Goal: Information Seeking & Learning: Learn about a topic

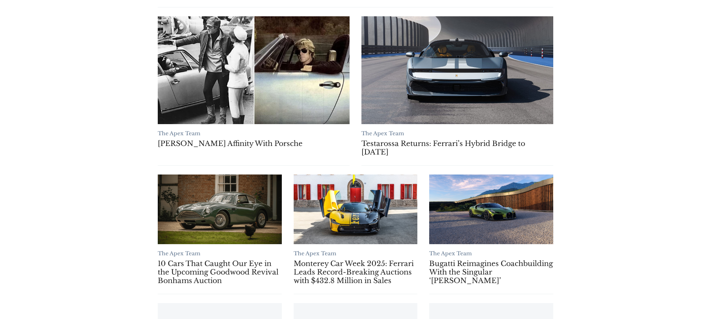
scroll to position [523, 0]
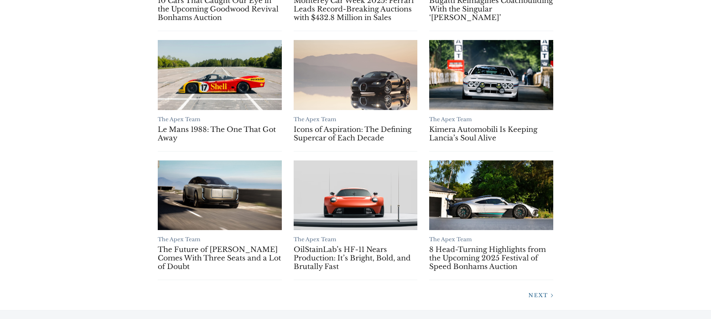
click at [542, 295] on span "Next" at bounding box center [538, 295] width 20 height 7
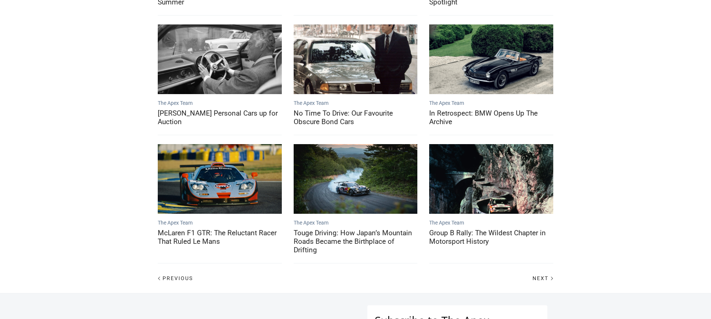
scroll to position [330, 0]
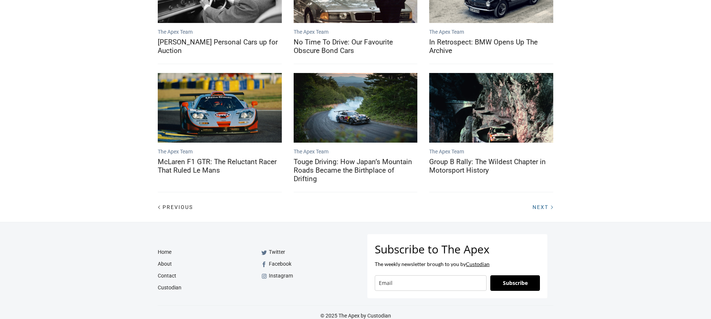
click at [543, 210] on link "Next" at bounding box center [540, 206] width 27 height 7
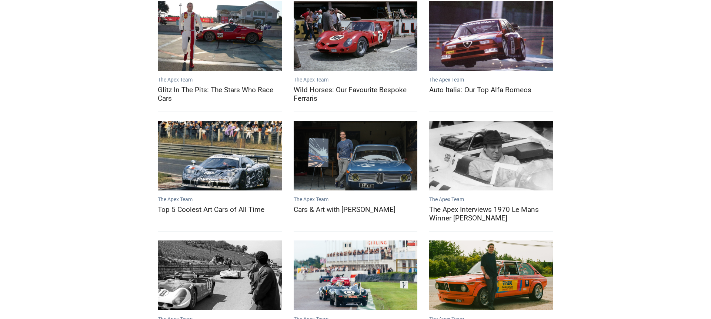
scroll to position [329, 0]
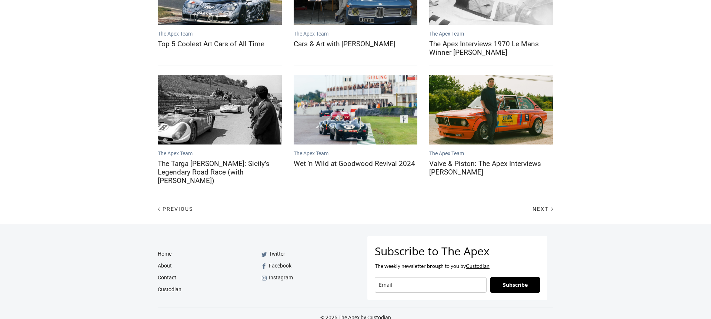
click at [543, 203] on div "Next" at bounding box center [458, 209] width 204 height 12
click at [544, 206] on span "Next" at bounding box center [541, 209] width 16 height 6
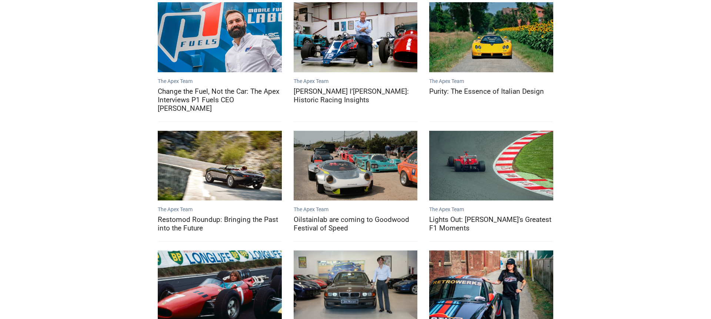
scroll to position [320, 0]
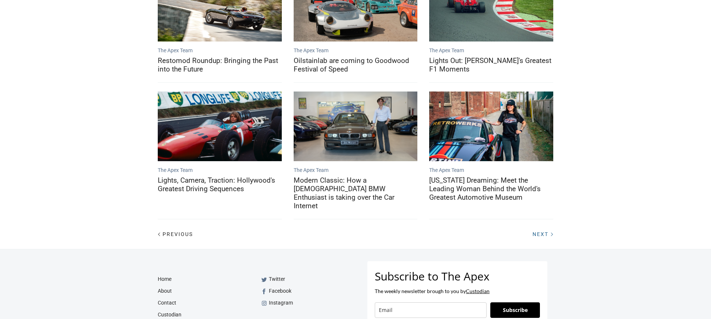
click at [539, 230] on link "Next" at bounding box center [540, 233] width 27 height 7
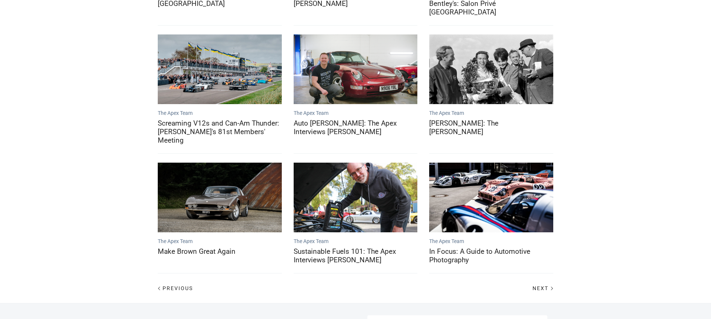
scroll to position [329, 0]
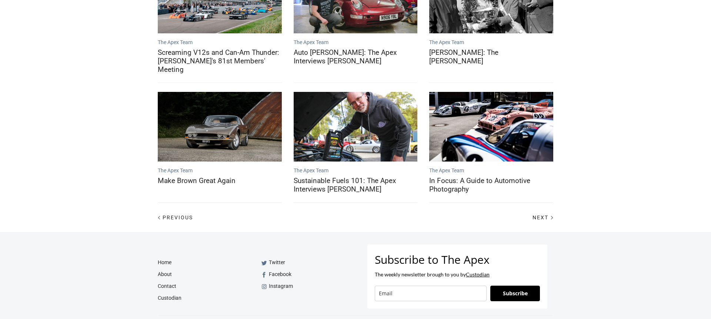
click at [544, 211] on div "Next" at bounding box center [458, 217] width 204 height 12
click at [544, 214] on link "Next" at bounding box center [540, 217] width 27 height 7
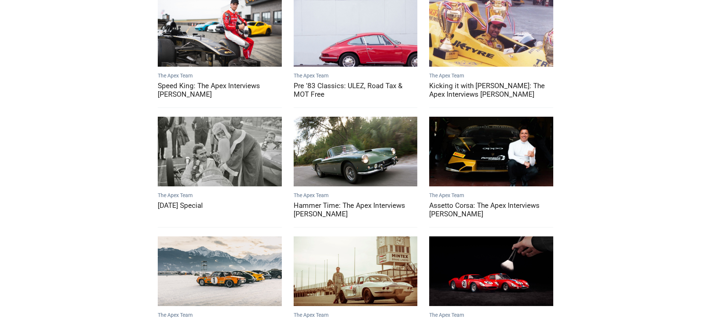
scroll to position [313, 0]
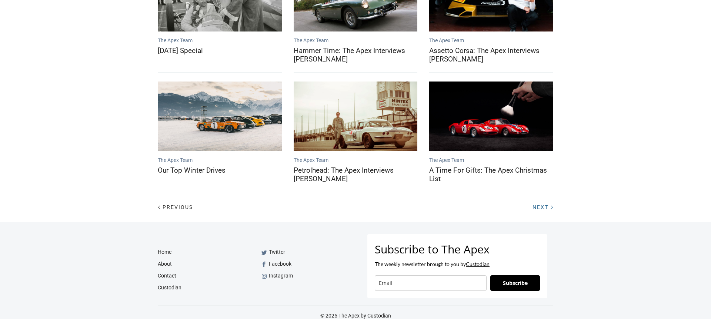
click at [549, 204] on div at bounding box center [551, 207] width 9 height 9
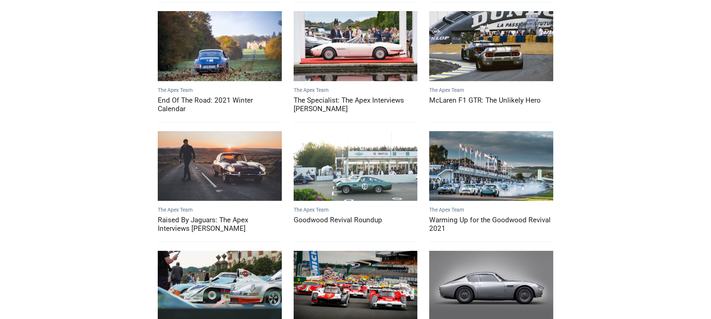
scroll to position [304, 0]
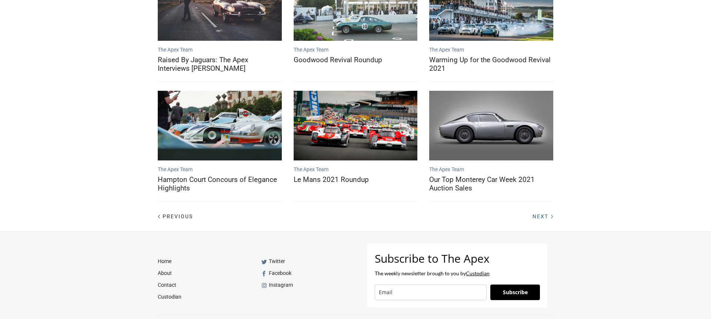
click at [548, 216] on div at bounding box center [551, 216] width 9 height 9
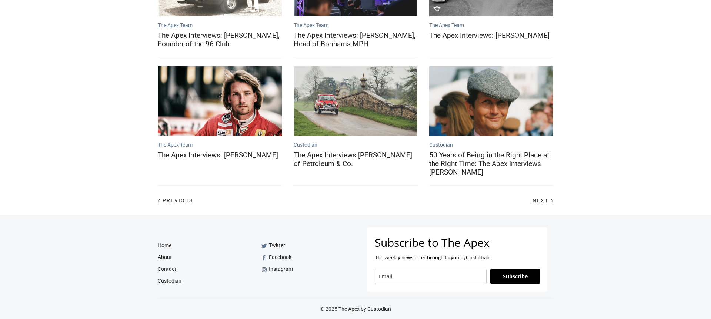
scroll to position [327, 0]
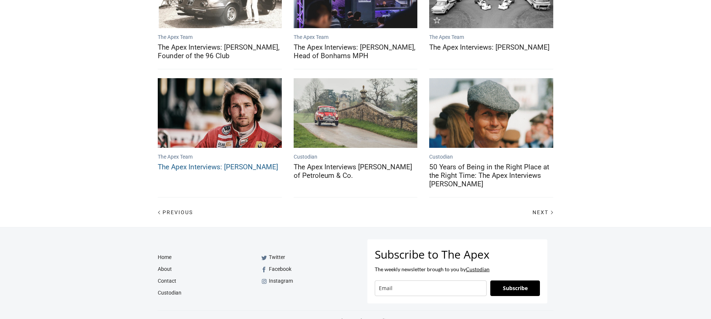
click at [224, 126] on link "The Apex Interviews: Freddie Hunt" at bounding box center [220, 113] width 124 height 70
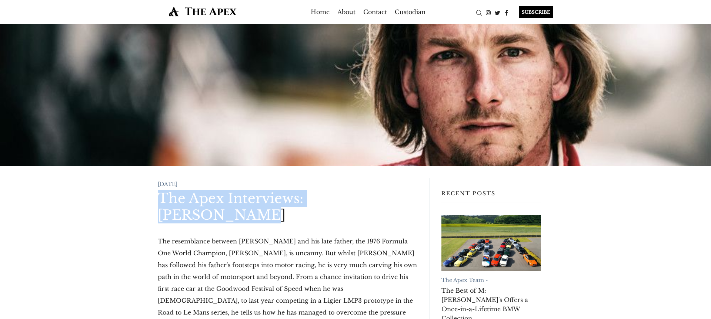
drag, startPoint x: 133, startPoint y: 194, endPoint x: 422, endPoint y: 194, distance: 289.2
copy h1 "The Apex Interviews: Freddie Hunt"
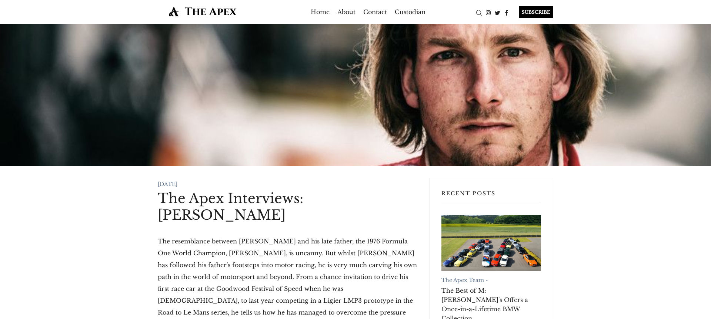
click at [369, 121] on div at bounding box center [355, 95] width 711 height 142
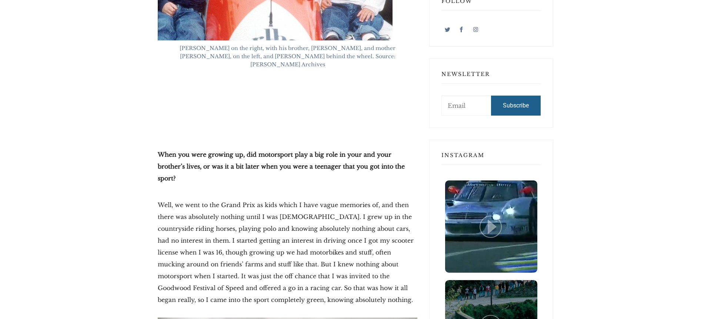
scroll to position [710, 0]
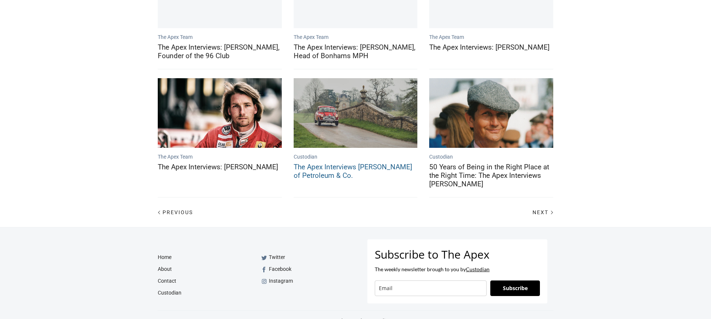
scroll to position [174, 0]
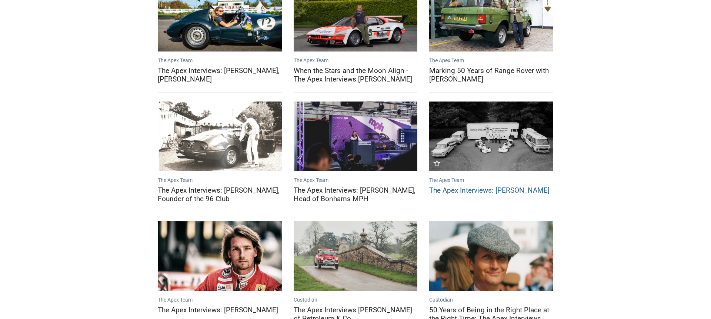
click at [534, 130] on link "The Apex Interviews: Lord Alexander Hesketh" at bounding box center [491, 136] width 124 height 70
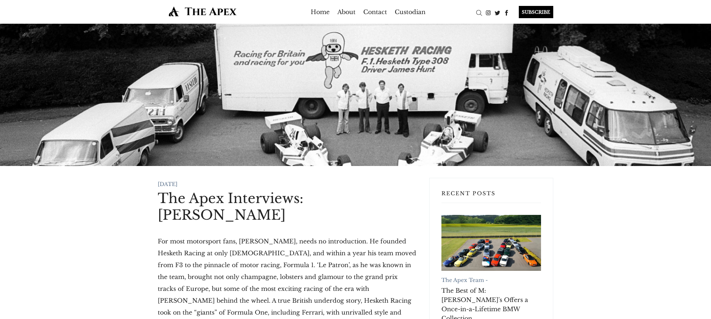
drag, startPoint x: 157, startPoint y: 197, endPoint x: 262, endPoint y: 220, distance: 107.9
copy h1 "The Apex Interviews: [PERSON_NAME]"
click at [286, 194] on h1 "The Apex Interviews: [PERSON_NAME]" at bounding box center [288, 206] width 260 height 33
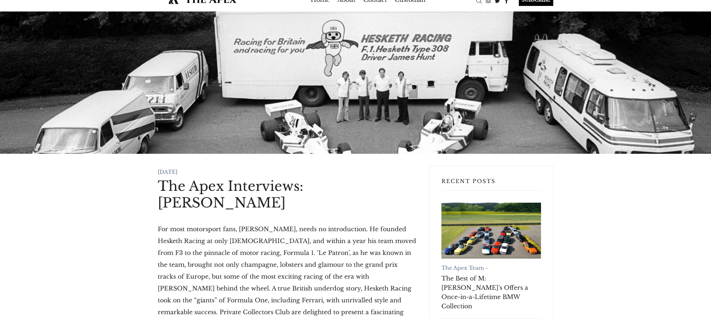
scroll to position [82, 0]
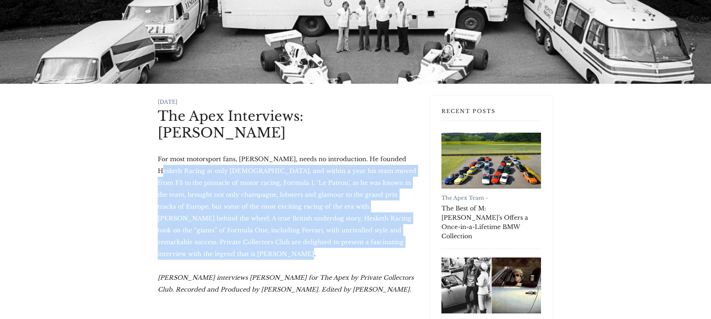
drag, startPoint x: 144, startPoint y: 163, endPoint x: 290, endPoint y: 253, distance: 170.9
copy p "founded Hesketh Racing at only 22 years old, and within a year his team moved f…"
click at [213, 189] on p "For most motorsport fans, Lord Alexander Hesketh, needs no introduction. He fou…" at bounding box center [288, 206] width 260 height 107
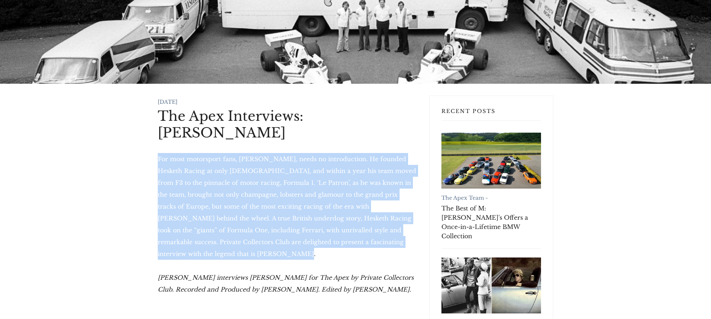
drag, startPoint x: 153, startPoint y: 161, endPoint x: 296, endPoint y: 249, distance: 167.1
copy p "For most motorsport fans, Lord Alexander Hesketh, needs no introduction. He fou…"
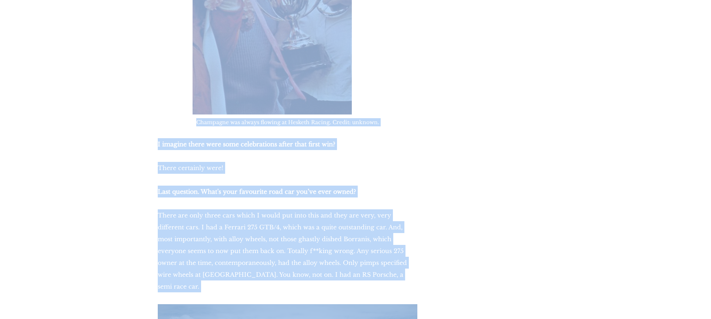
scroll to position [18580, 0]
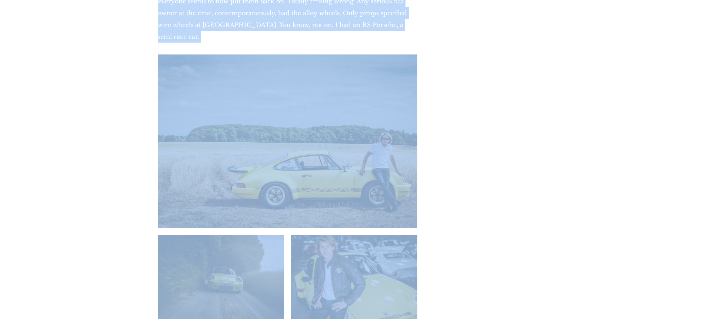
drag, startPoint x: 150, startPoint y: 156, endPoint x: 311, endPoint y: 31, distance: 203.5
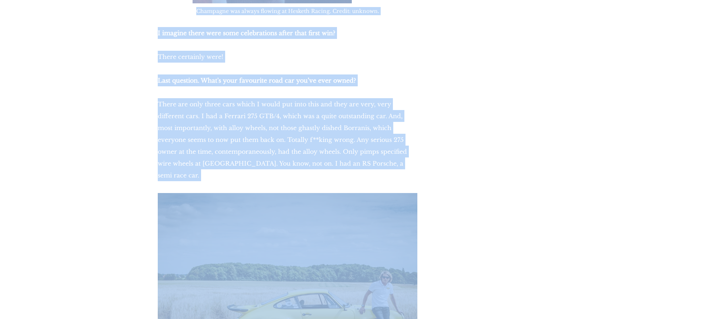
copy article "For most motorsport fans, Lord Alexander Hesketh, needs no introduction. He fou…"
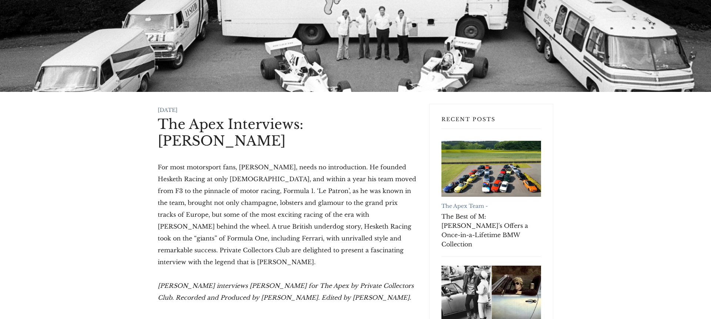
scroll to position [138, 0]
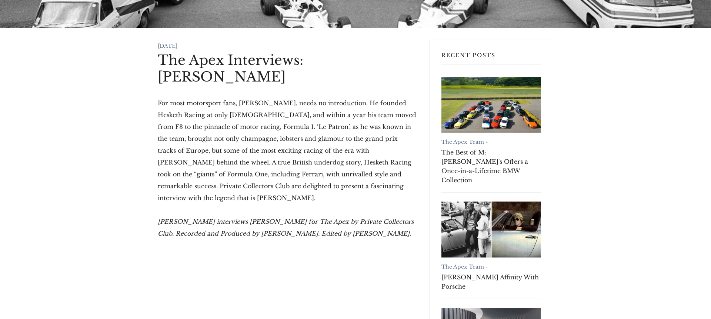
drag, startPoint x: 154, startPoint y: 221, endPoint x: 389, endPoint y: 240, distance: 235.5
copy em "Charles Clegg interviews Lord Alexander Hesketh for The Apex by Private Collect…"
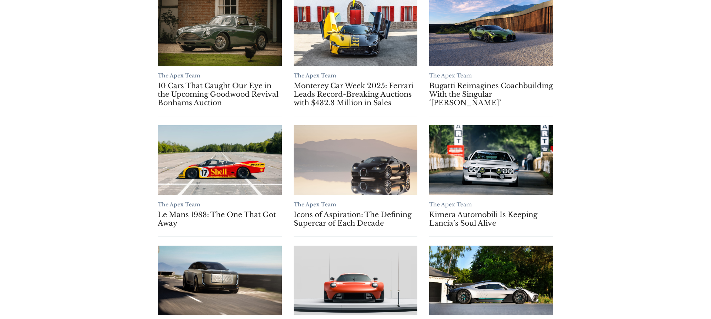
scroll to position [618, 0]
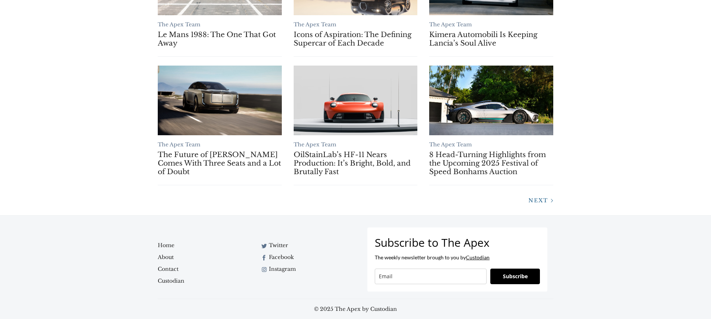
click at [533, 199] on span "Next" at bounding box center [538, 200] width 20 height 7
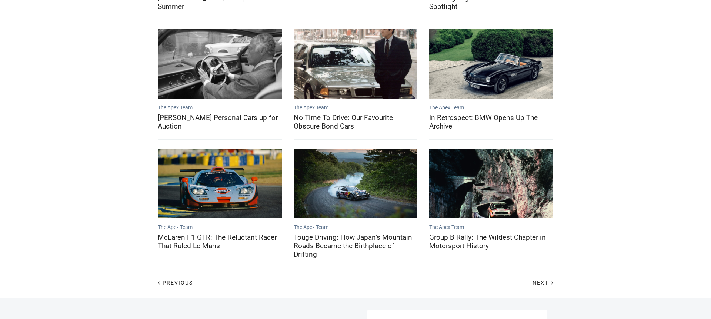
scroll to position [337, 0]
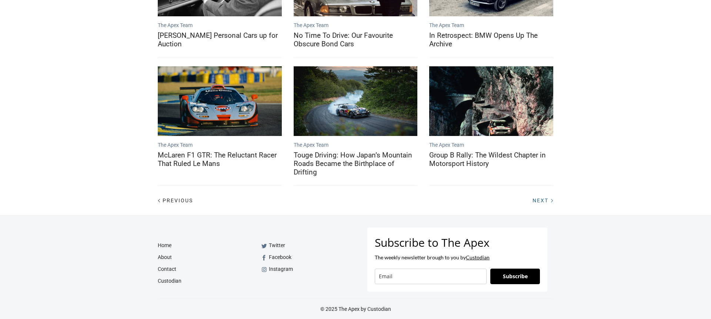
click at [545, 200] on span "Next" at bounding box center [541, 200] width 16 height 6
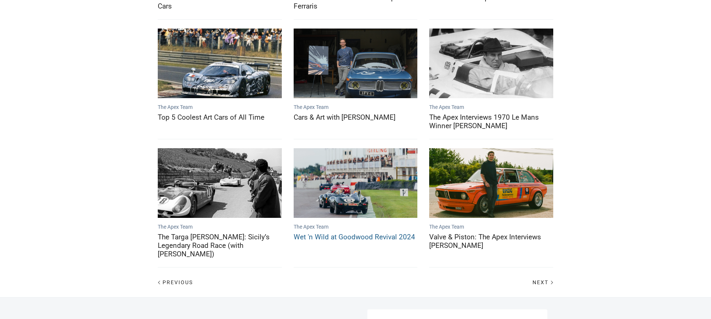
scroll to position [253, 0]
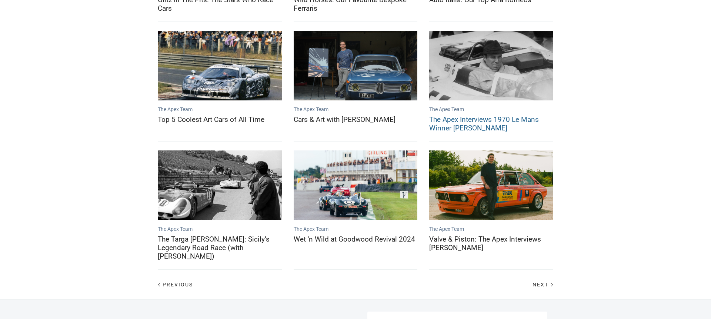
click at [489, 74] on link "The Apex Interviews 1970 Le Mans Winner Richard Attwood" at bounding box center [491, 66] width 124 height 70
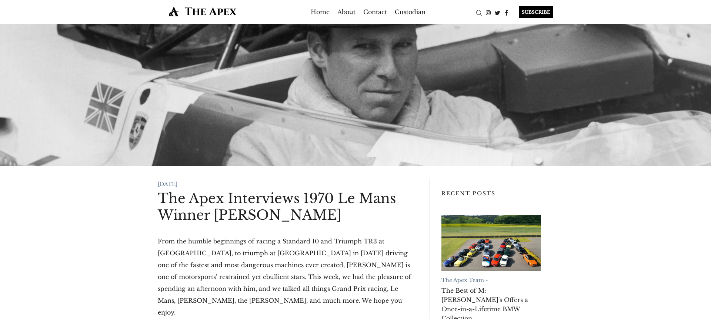
scroll to position [1, 0]
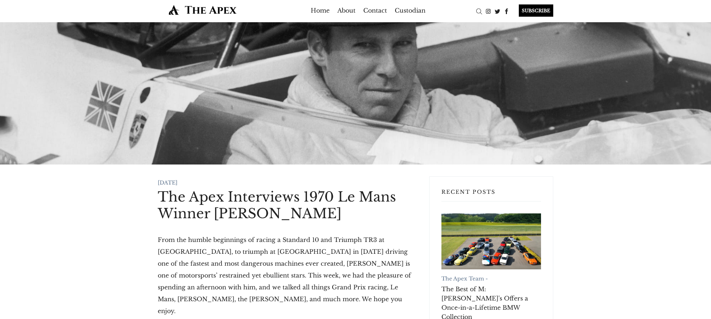
drag, startPoint x: 340, startPoint y: 209, endPoint x: 139, endPoint y: 203, distance: 201.2
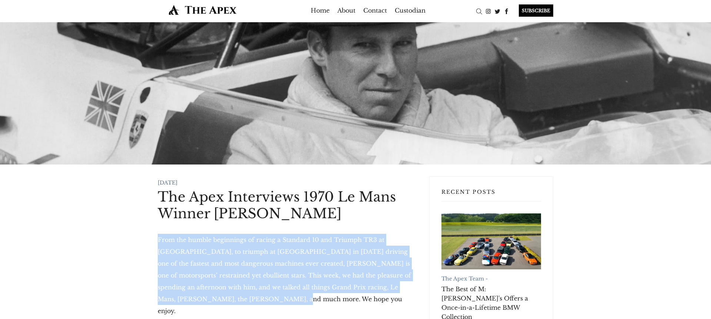
drag, startPoint x: 147, startPoint y: 237, endPoint x: 276, endPoint y: 300, distance: 143.9
copy p "From the humble beginnings of racing a Standard 10 and Triumph TR3 at [GEOGRAPH…"
drag, startPoint x: 147, startPoint y: 238, endPoint x: 243, endPoint y: 294, distance: 111.4
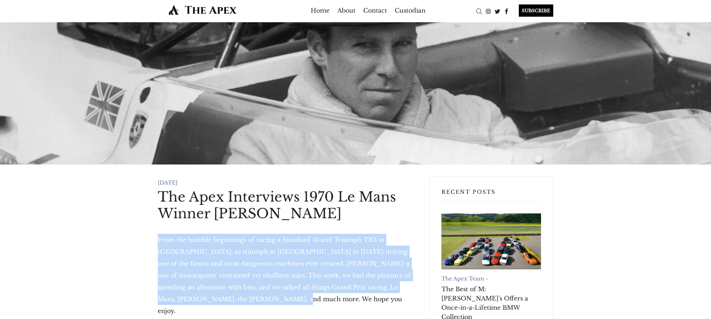
copy p "From the humble beginnings of racing a Standard 10 and Triumph TR3 at [GEOGRAPH…"
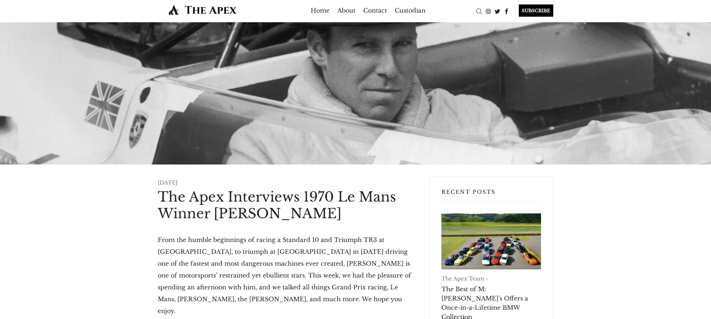
click at [105, 11] on header "Home About Contact Custodian SUBSCRIBE" at bounding box center [355, 11] width 711 height 24
